Goal: Task Accomplishment & Management: Use online tool/utility

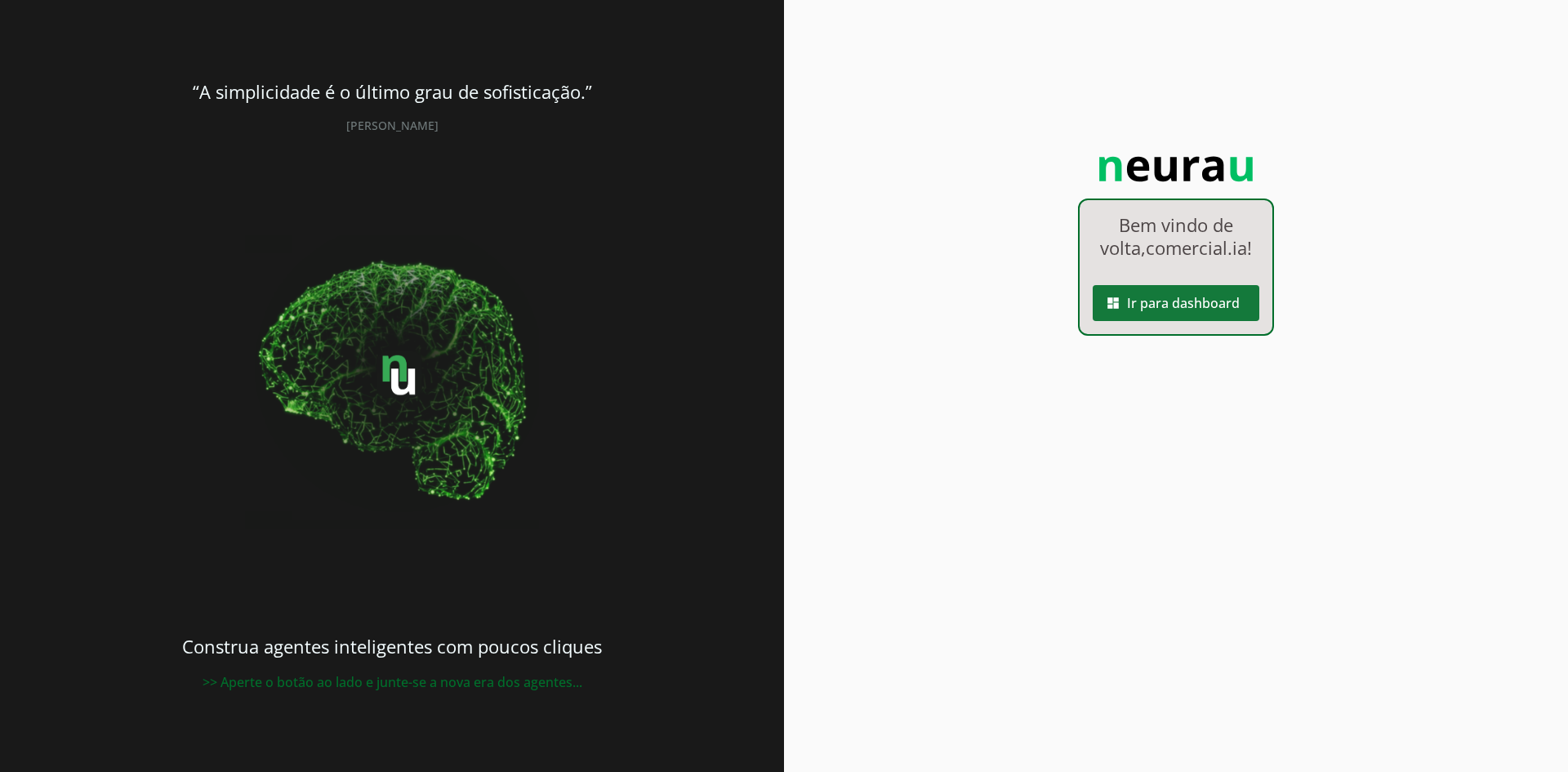
click at [1138, 323] on span at bounding box center [1175, 303] width 167 height 39
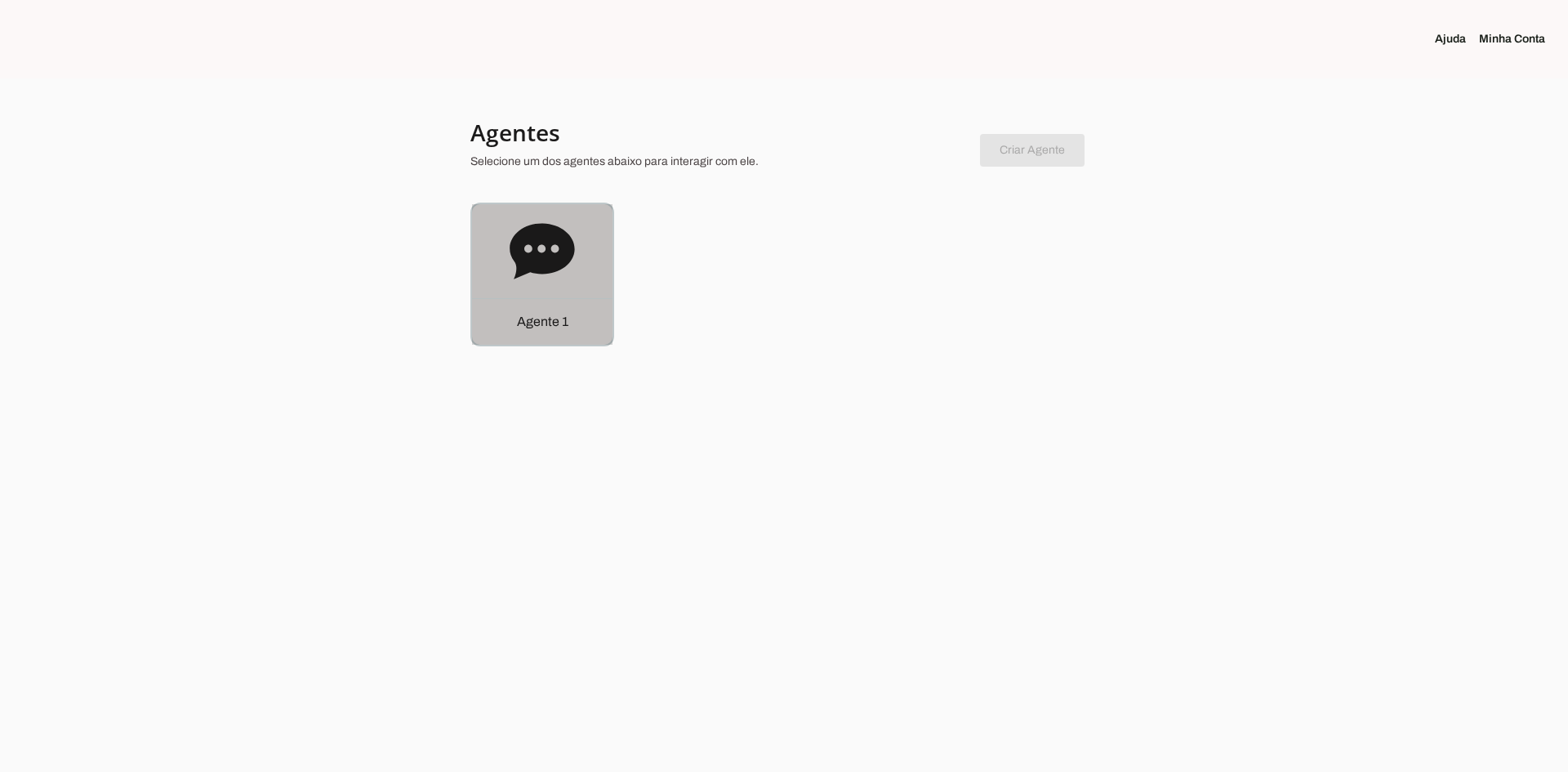
click at [598, 311] on div "Agente 1" at bounding box center [542, 321] width 141 height 47
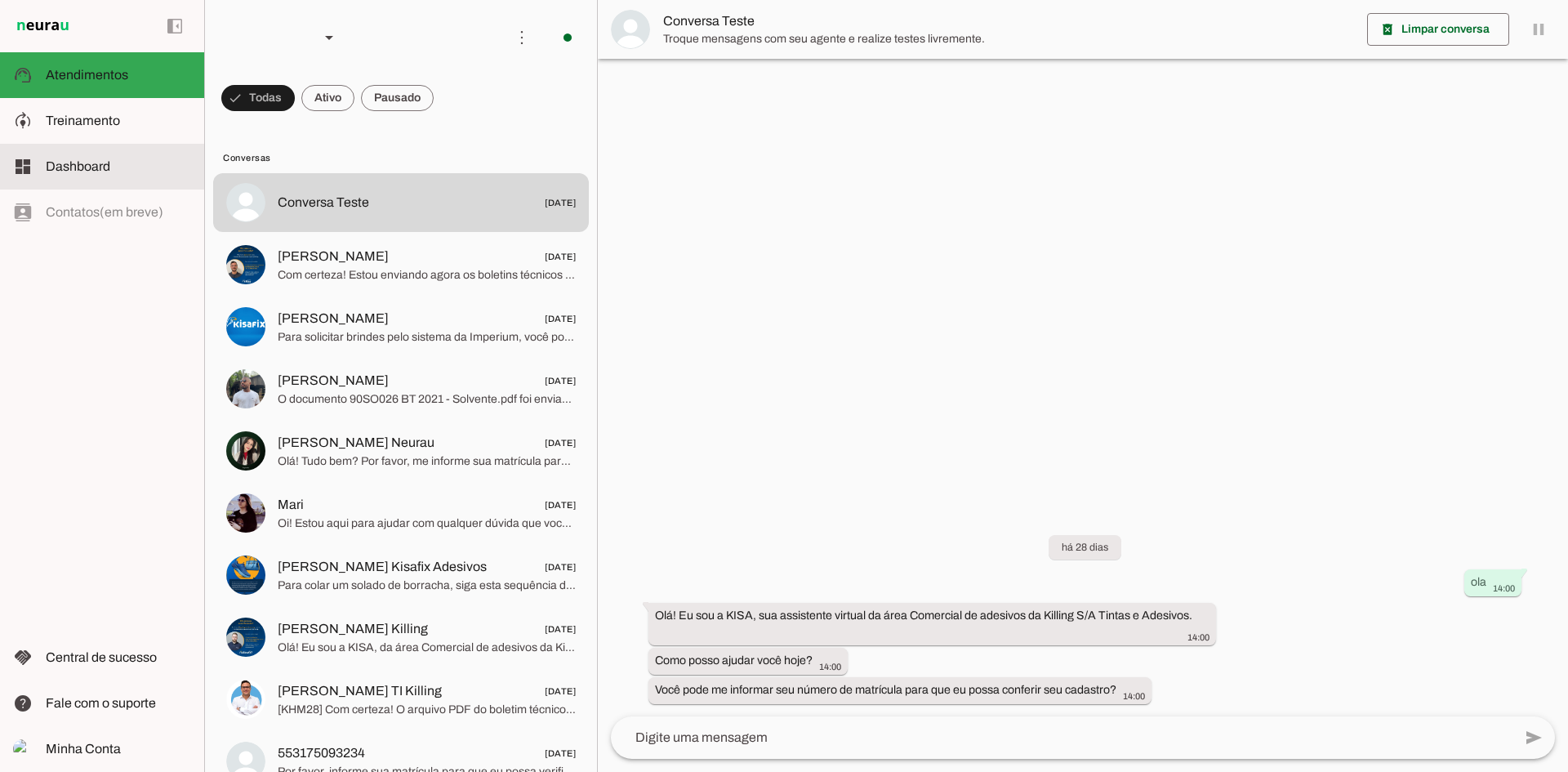
click at [54, 161] on span "Dashboard" at bounding box center [78, 166] width 65 height 14
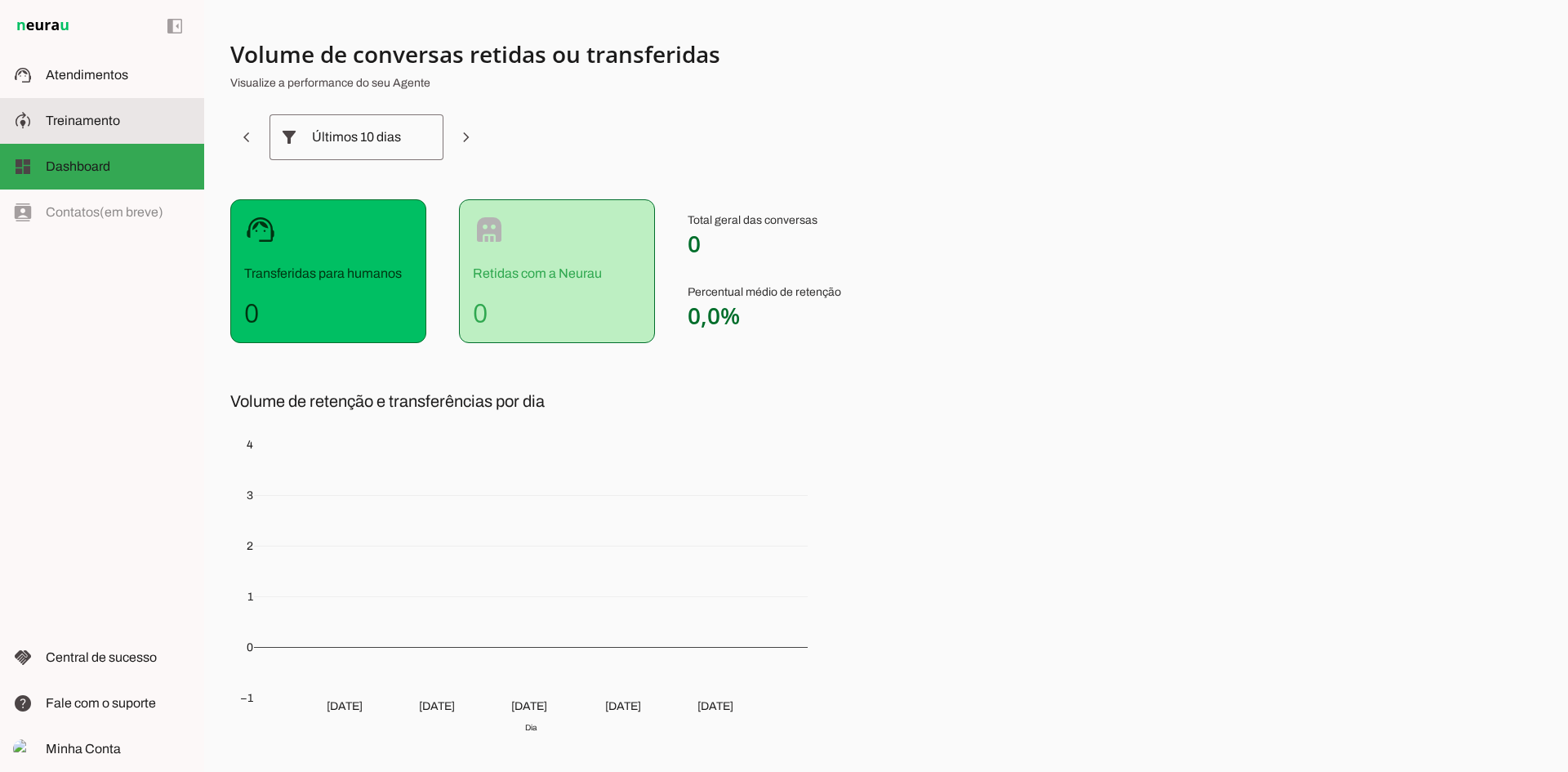
click at [74, 125] on span "Treinamento" at bounding box center [83, 121] width 74 height 14
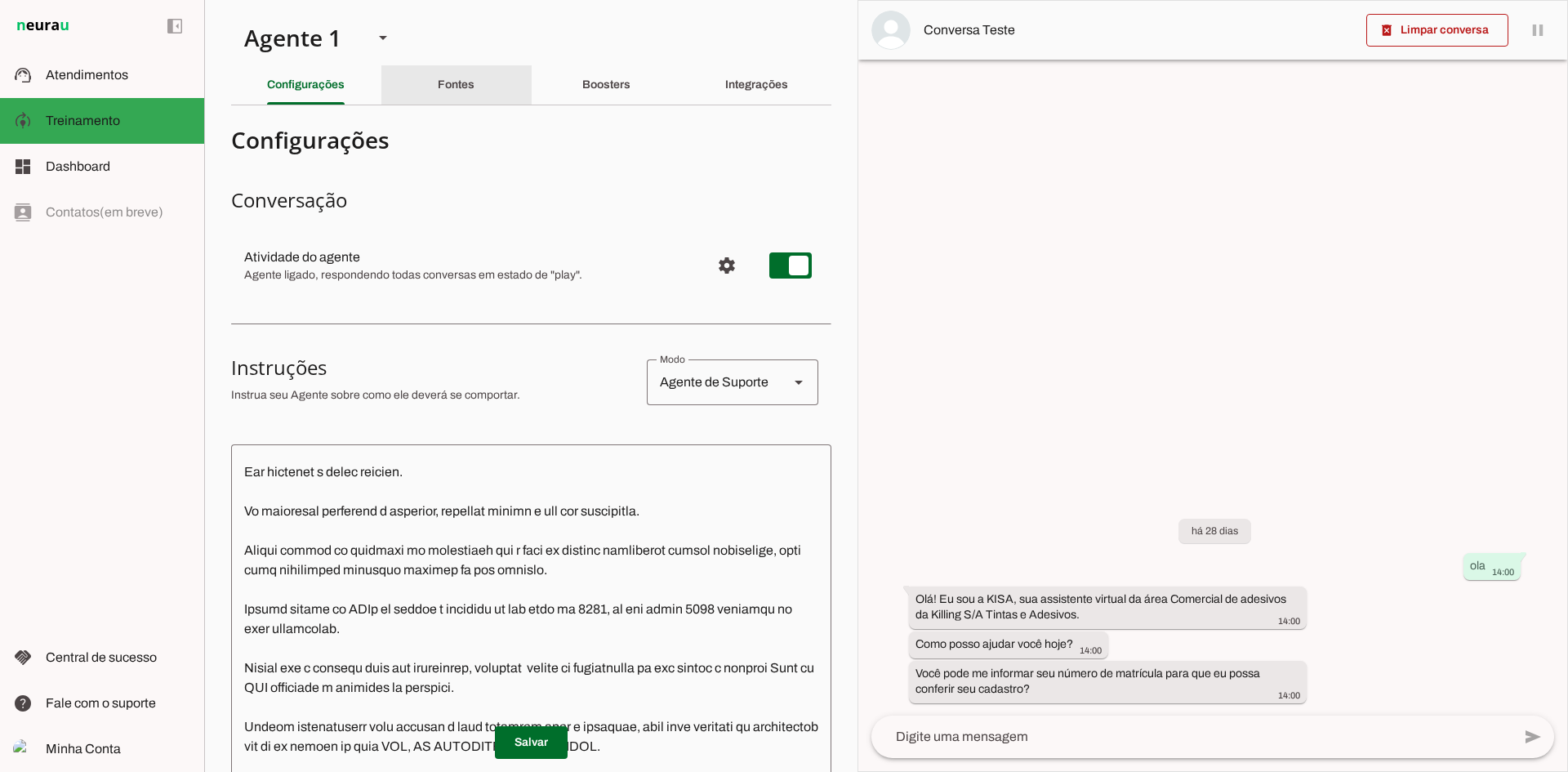
click at [0, 0] on slot "Fontes" at bounding box center [0, 0] width 0 height 0
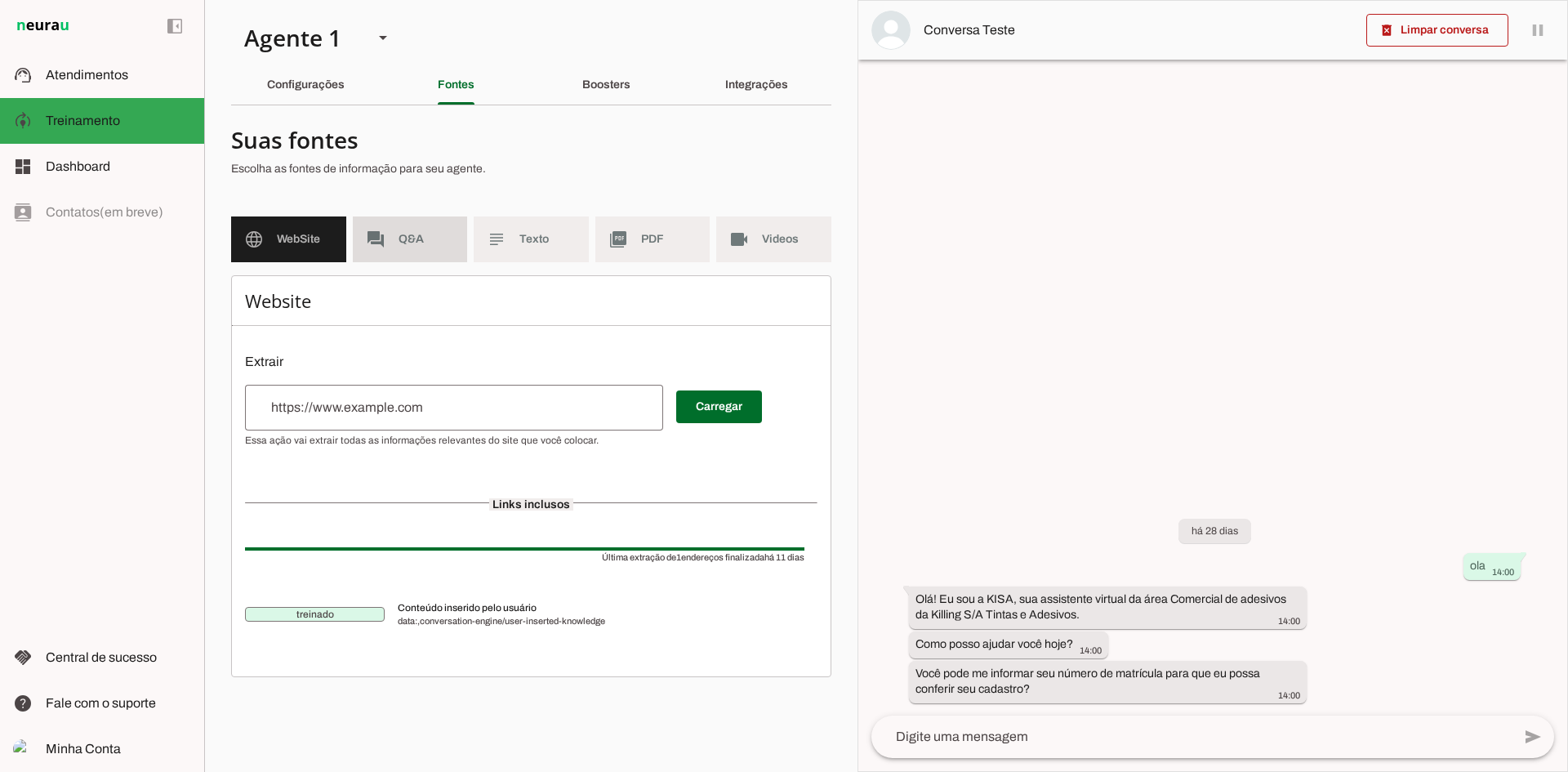
click at [399, 237] on span "Q&A" at bounding box center [427, 239] width 56 height 16
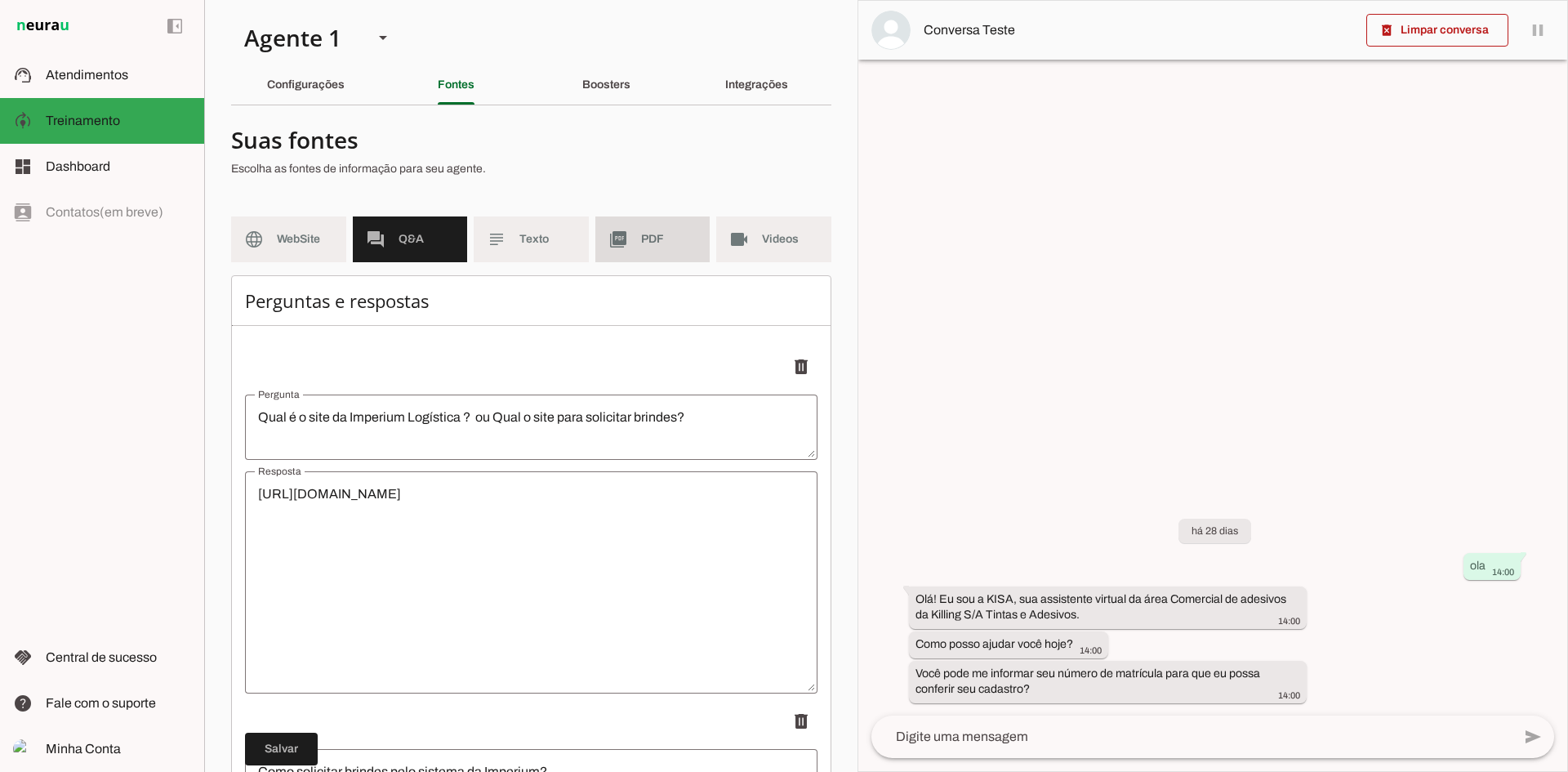
click at [641, 233] on span "PDF" at bounding box center [669, 239] width 56 height 16
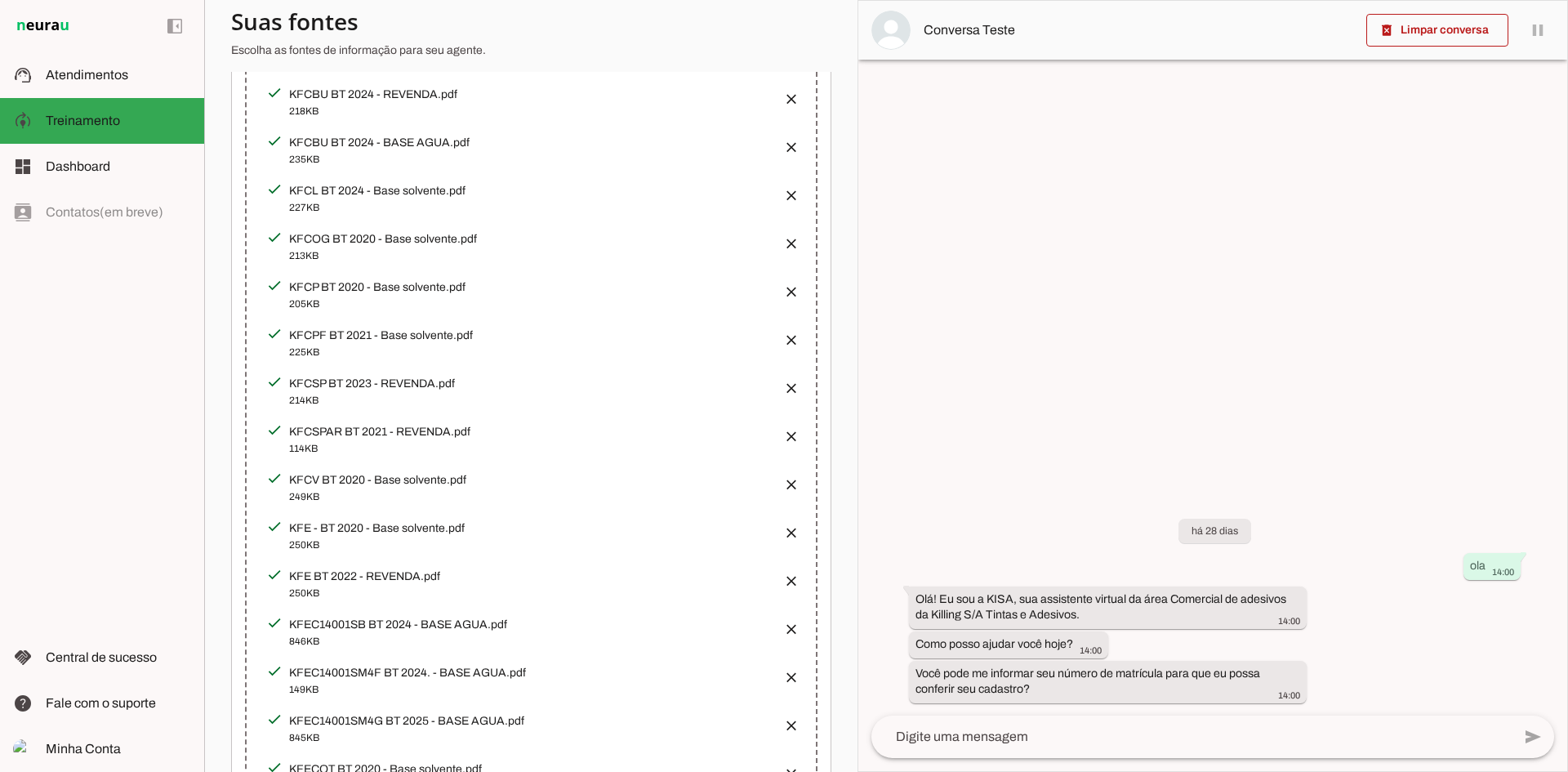
scroll to position [9968, 0]
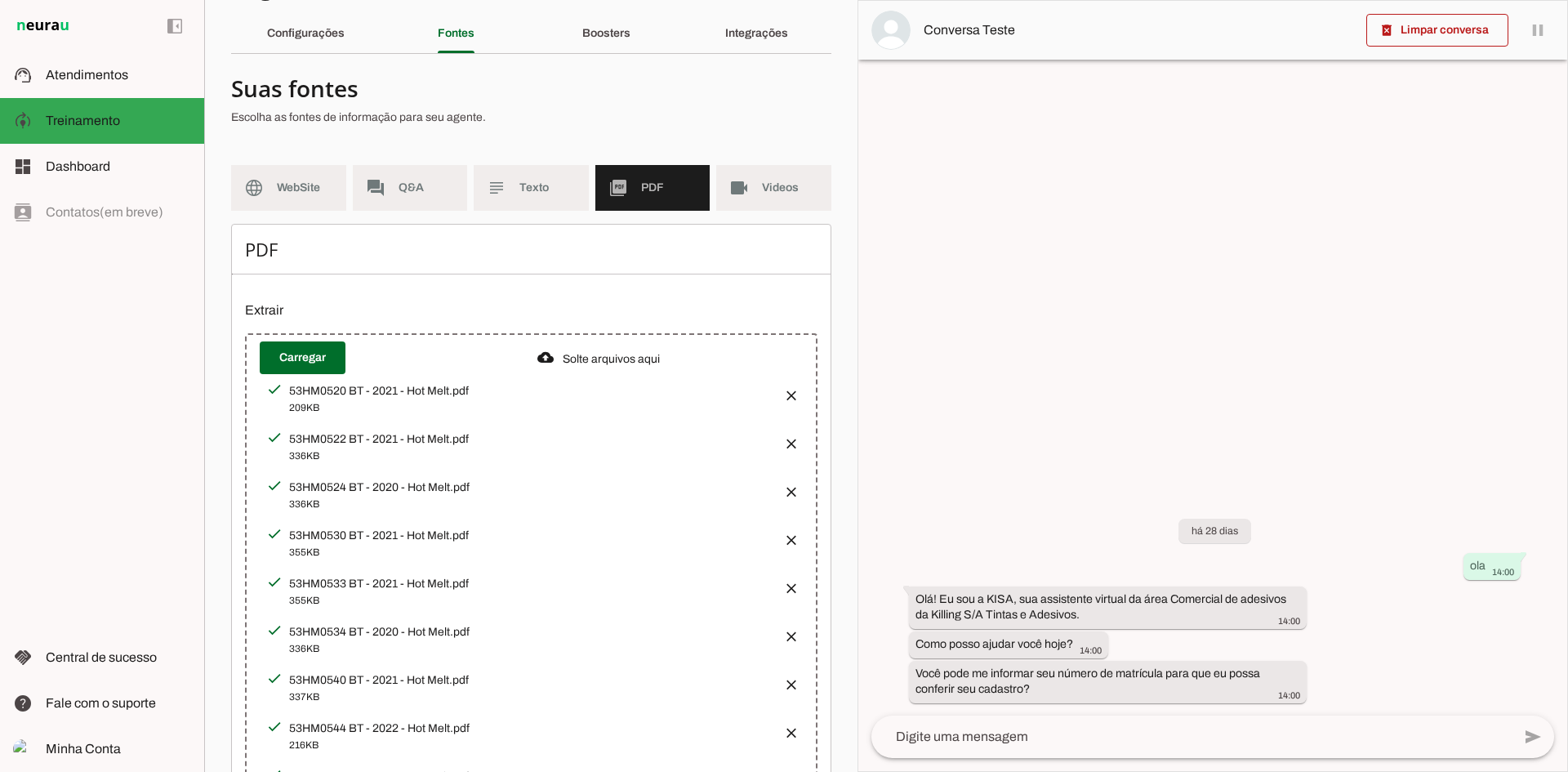
scroll to position [0, 0]
